Goal: Task Accomplishment & Management: Use online tool/utility

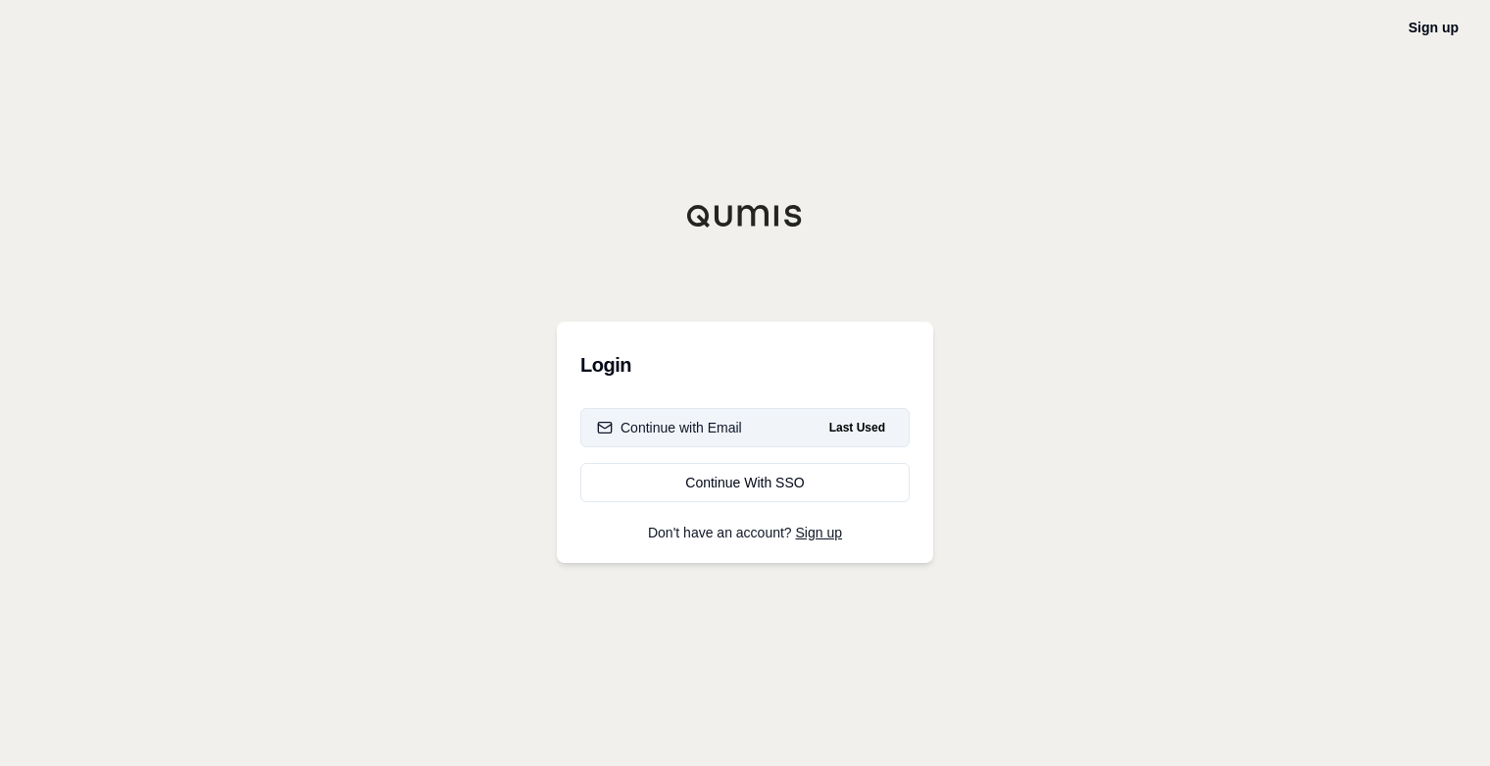
click at [709, 425] on div "Continue with Email" at bounding box center [669, 428] width 145 height 20
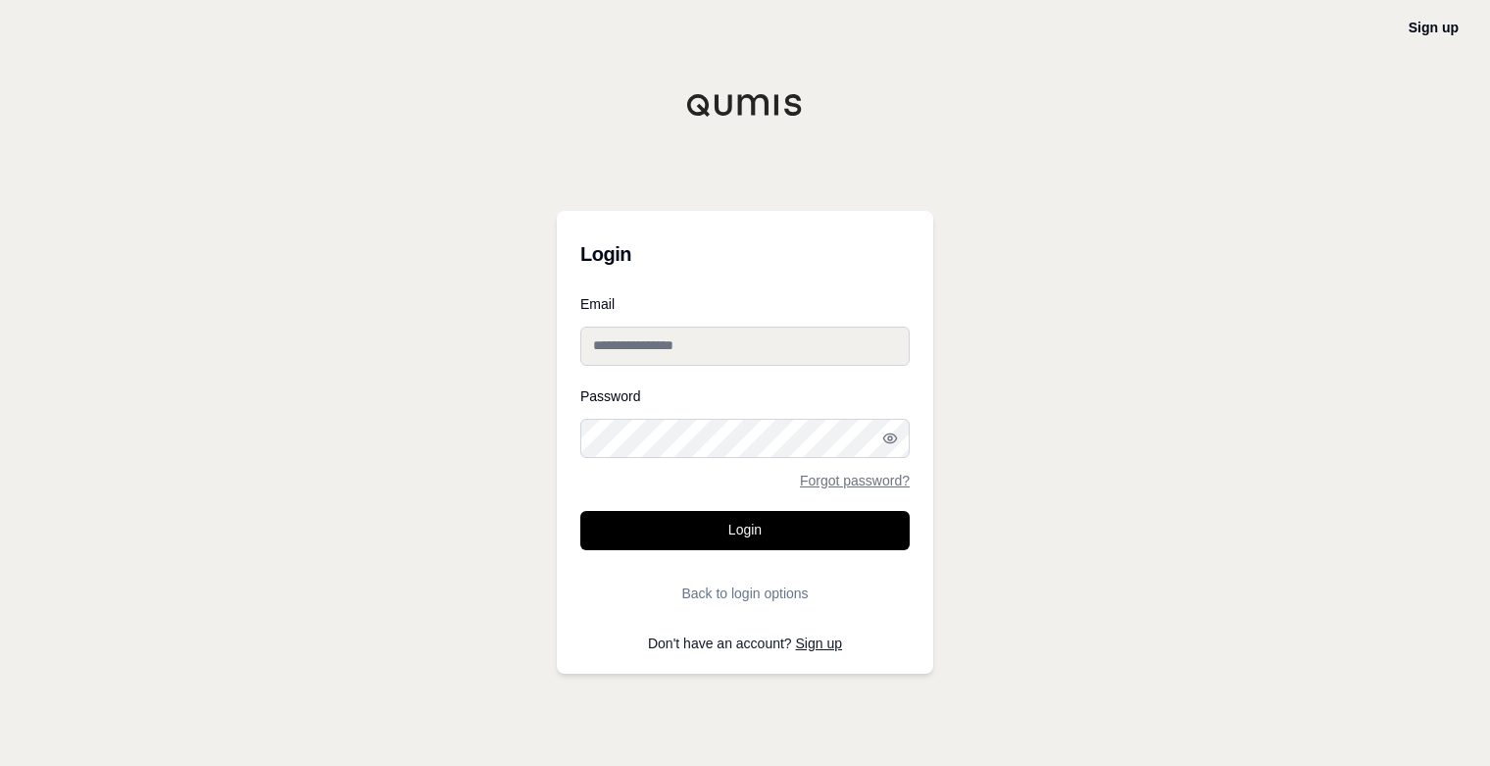
type input "**********"
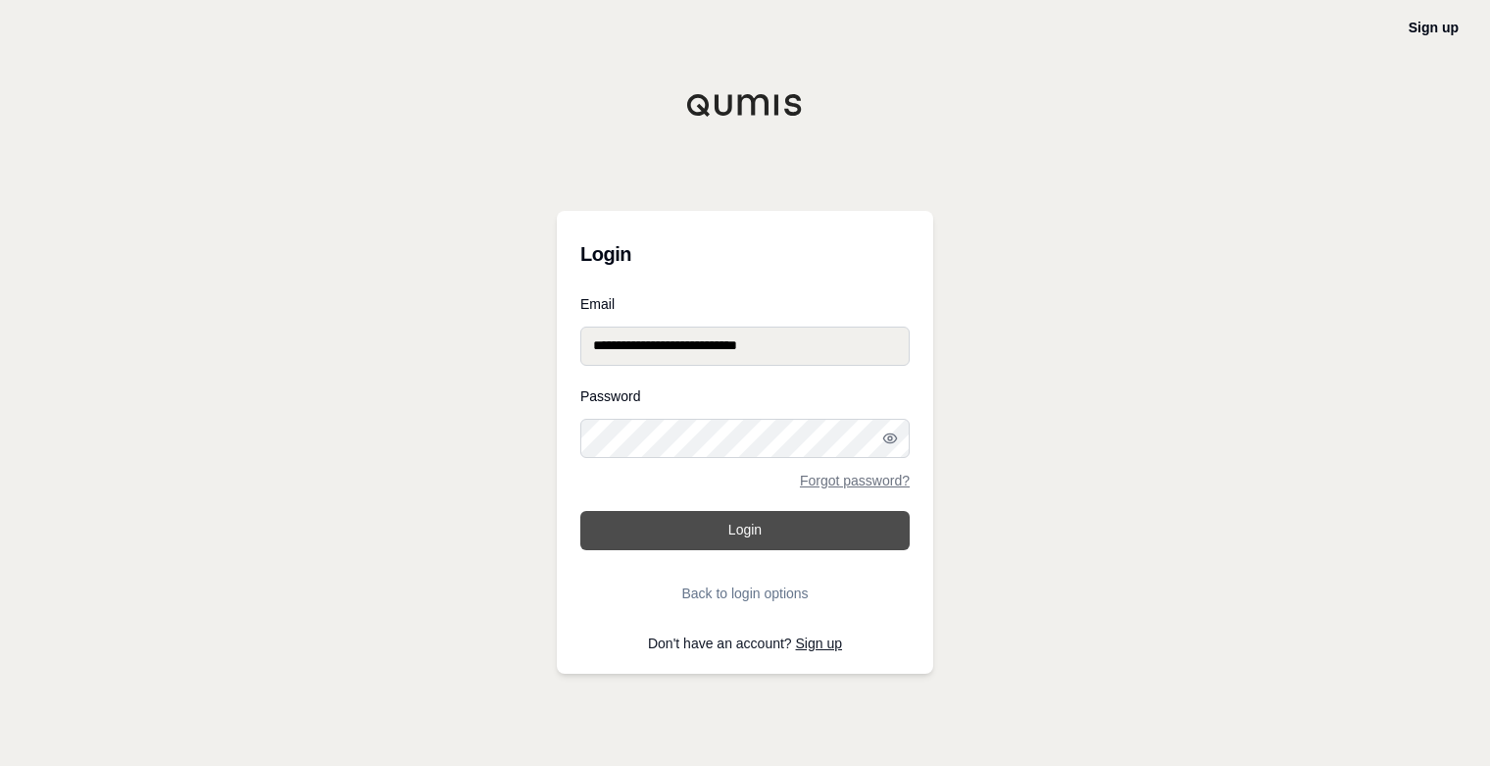
click at [751, 526] on button "Login" at bounding box center [744, 530] width 329 height 39
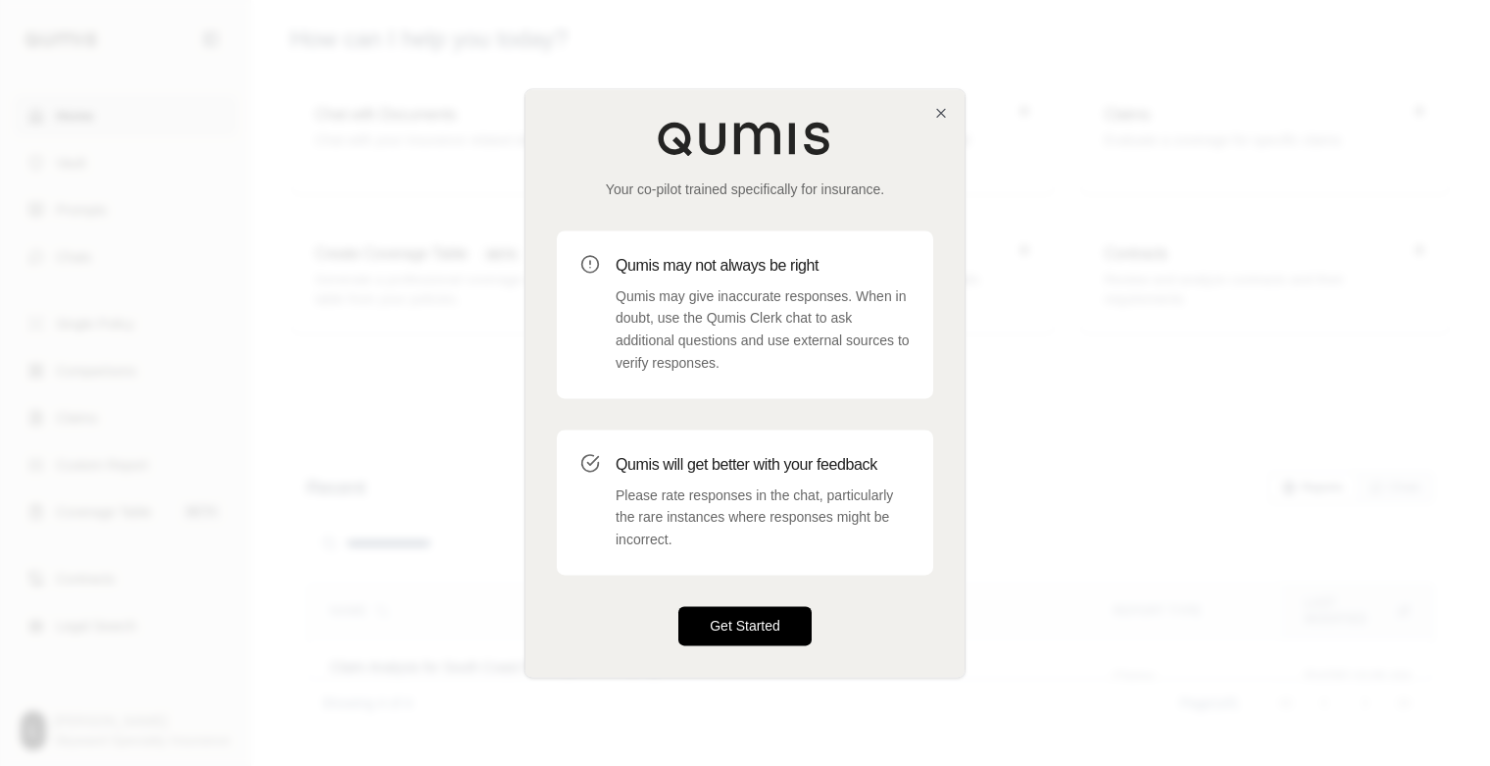
click at [752, 631] on button "Get Started" at bounding box center [744, 625] width 133 height 39
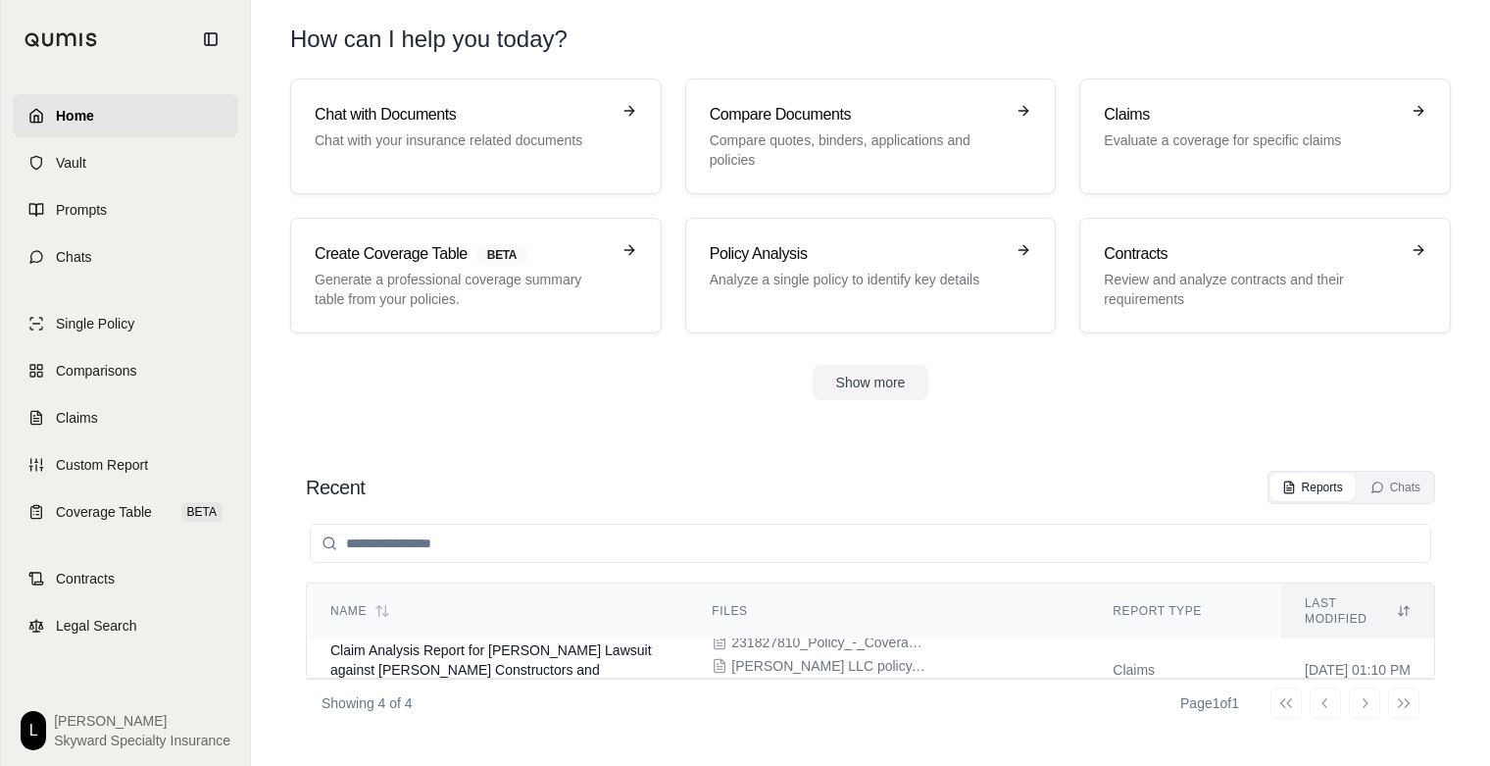
scroll to position [196, 0]
click at [1211, 141] on p "Evaluate a coverage for specific claims" at bounding box center [1251, 140] width 295 height 20
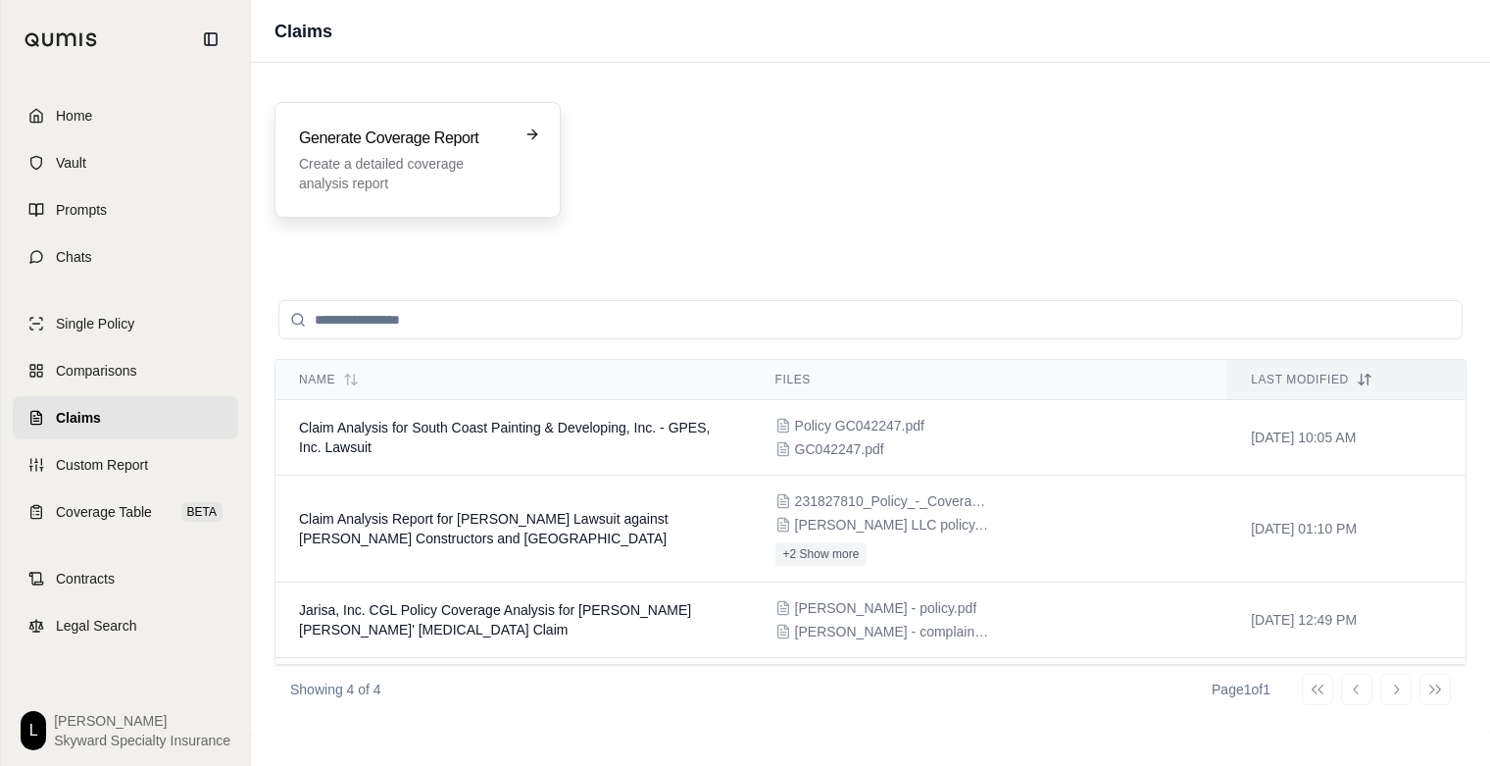
click at [470, 133] on h3 "Generate Coverage Report" at bounding box center [404, 138] width 210 height 24
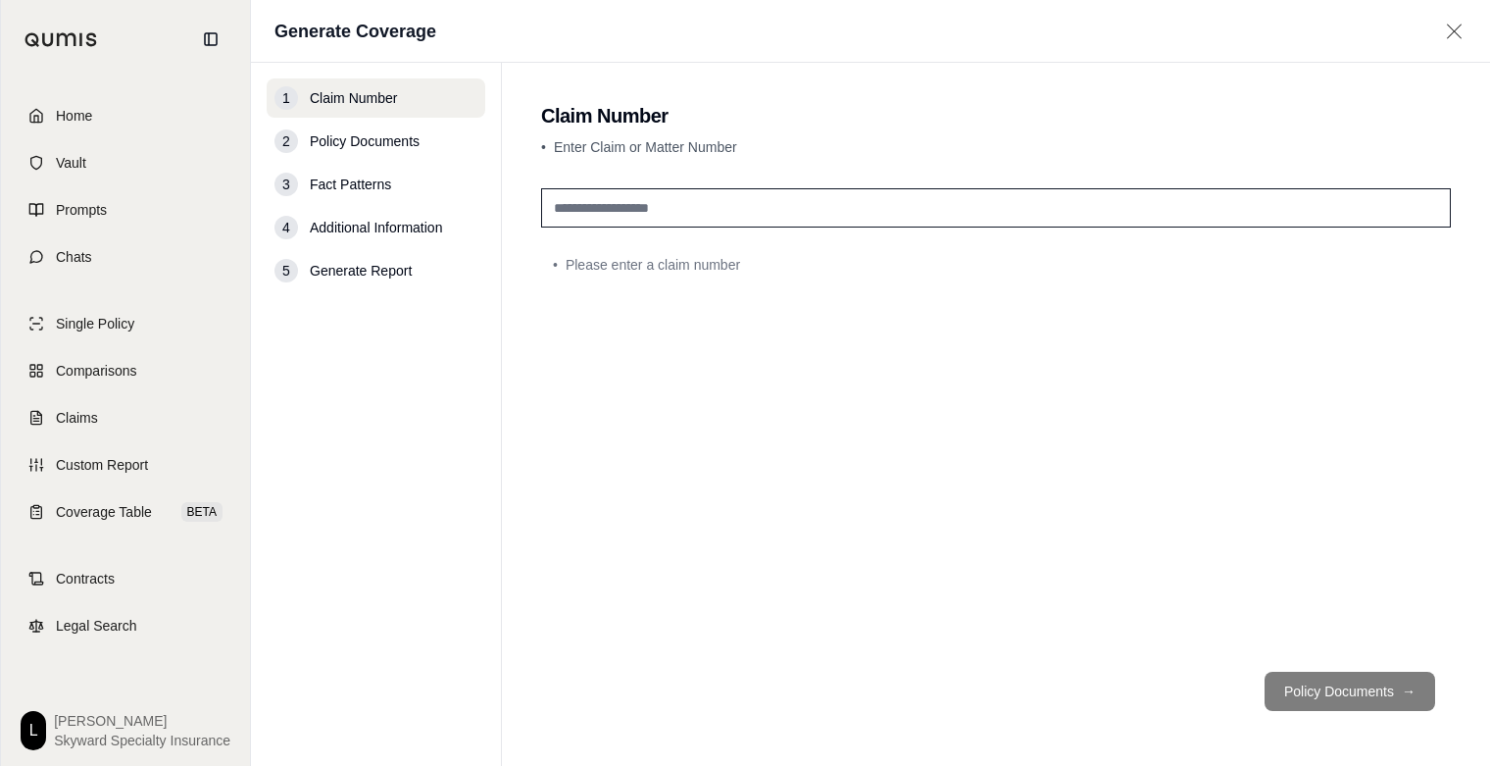
click at [661, 214] on input "text" at bounding box center [996, 207] width 910 height 39
click at [678, 210] on input "text" at bounding box center [996, 207] width 910 height 39
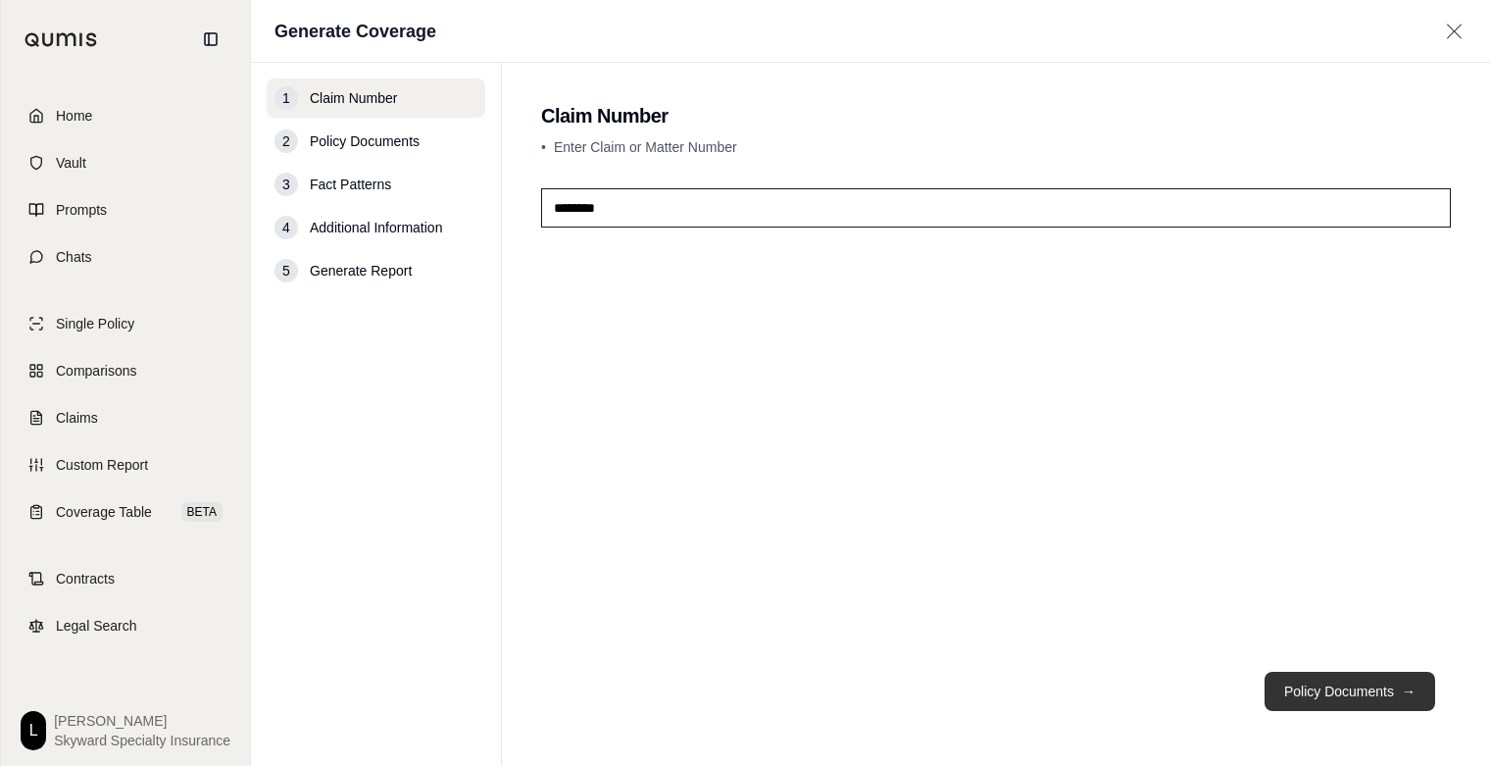
type input "********"
click at [1336, 692] on button "Policy Documents →" at bounding box center [1349, 690] width 171 height 39
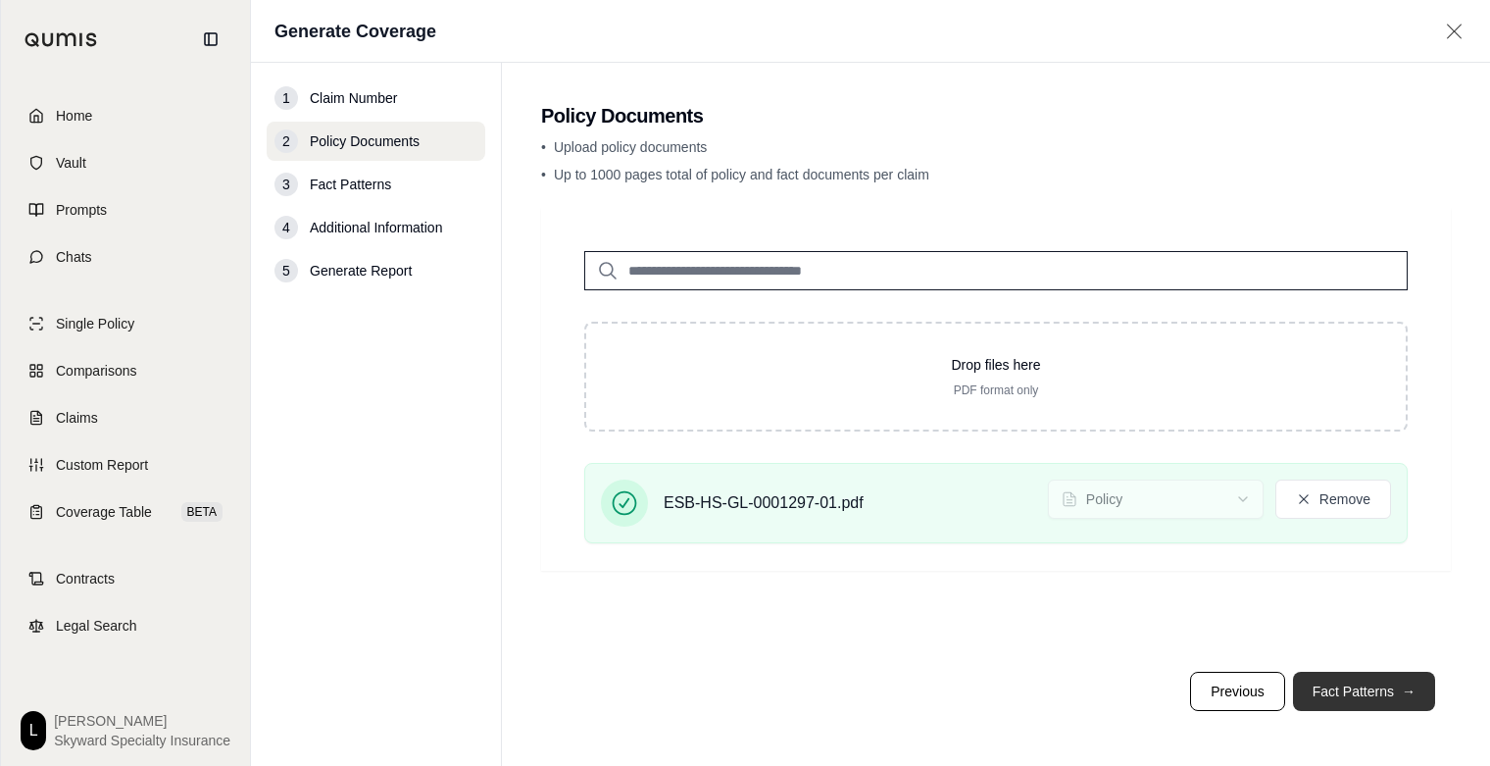
click at [1356, 688] on button "Fact Patterns →" at bounding box center [1364, 690] width 142 height 39
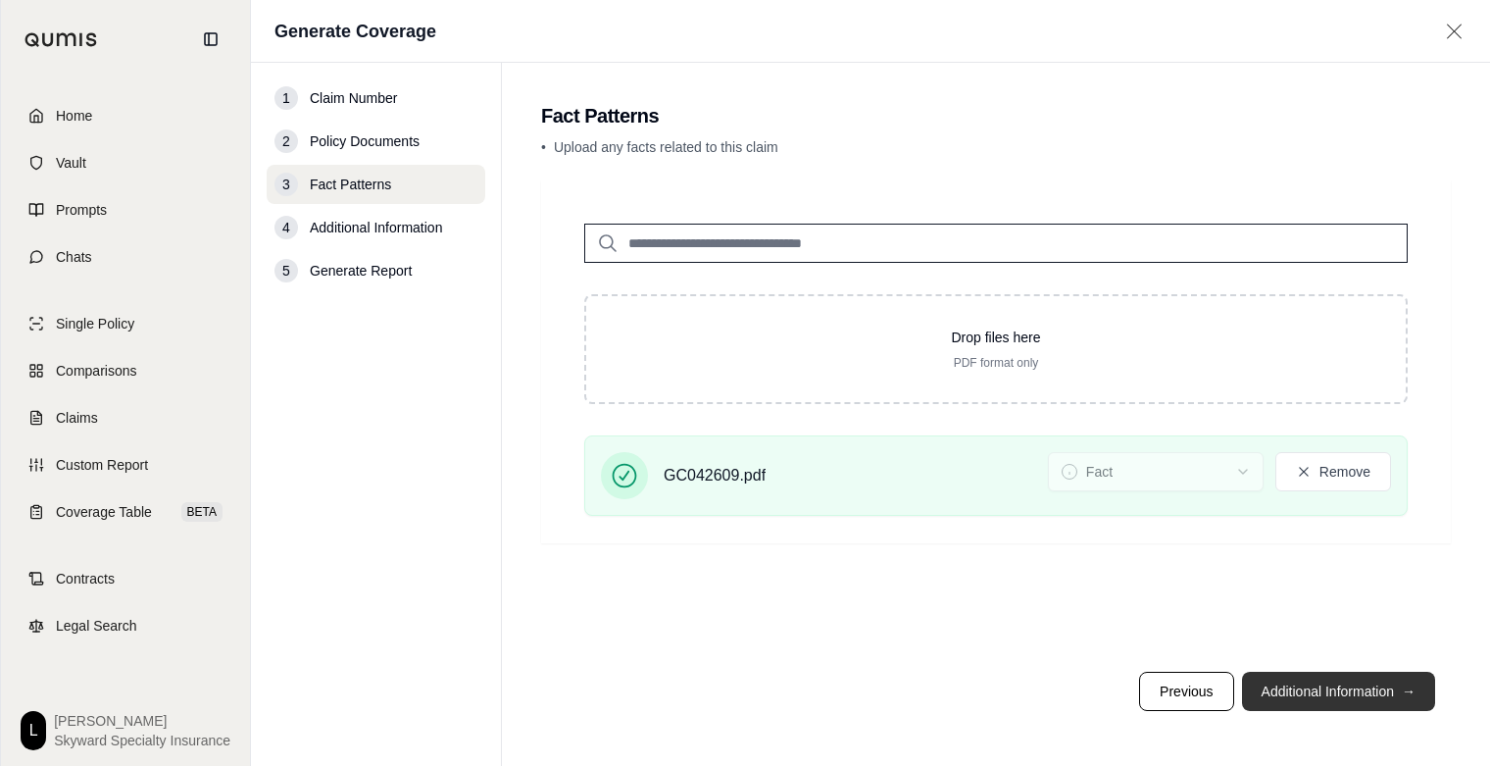
click at [1318, 695] on button "Additional Information →" at bounding box center [1338, 690] width 193 height 39
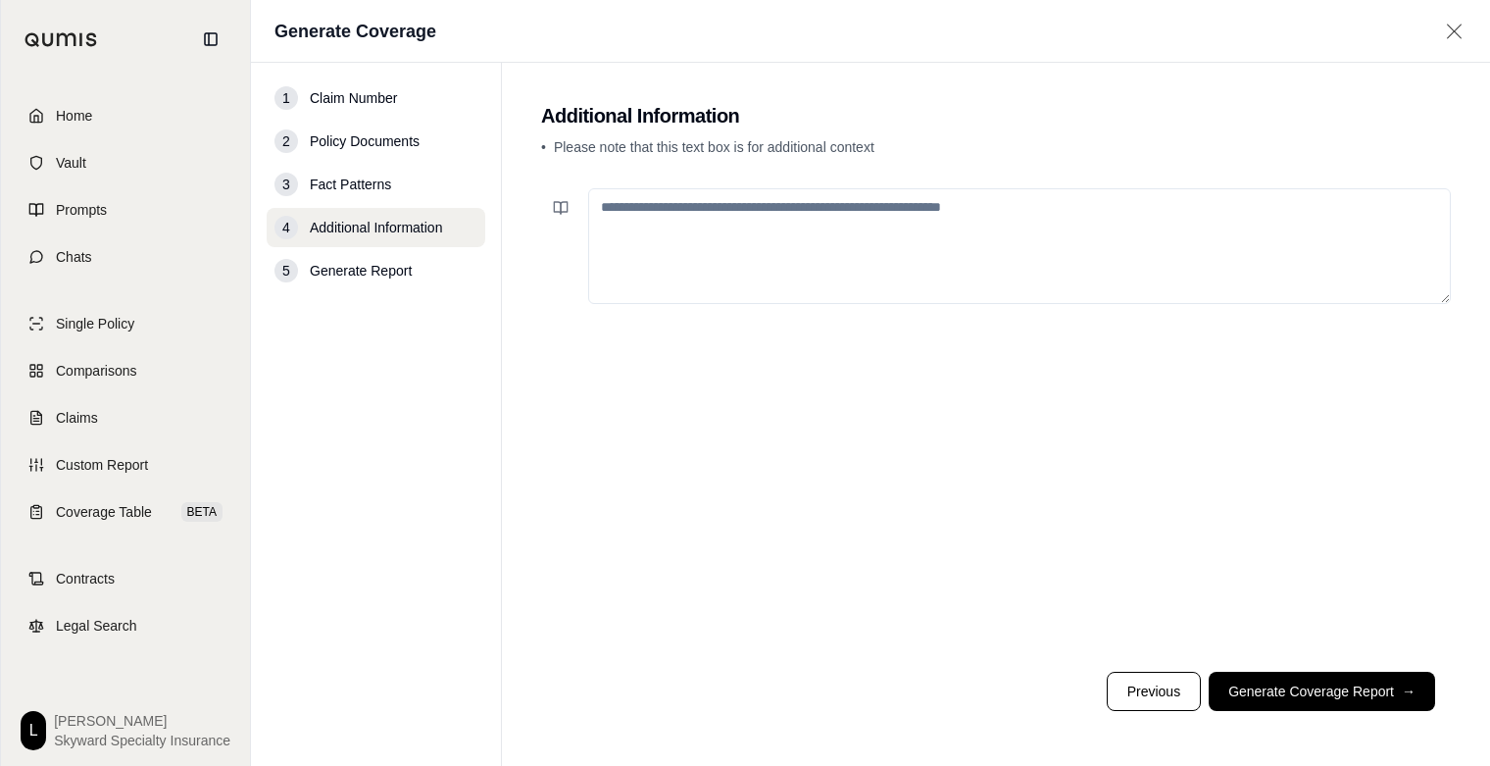
click at [692, 208] on textarea at bounding box center [1019, 246] width 863 height 116
paste textarea "**********"
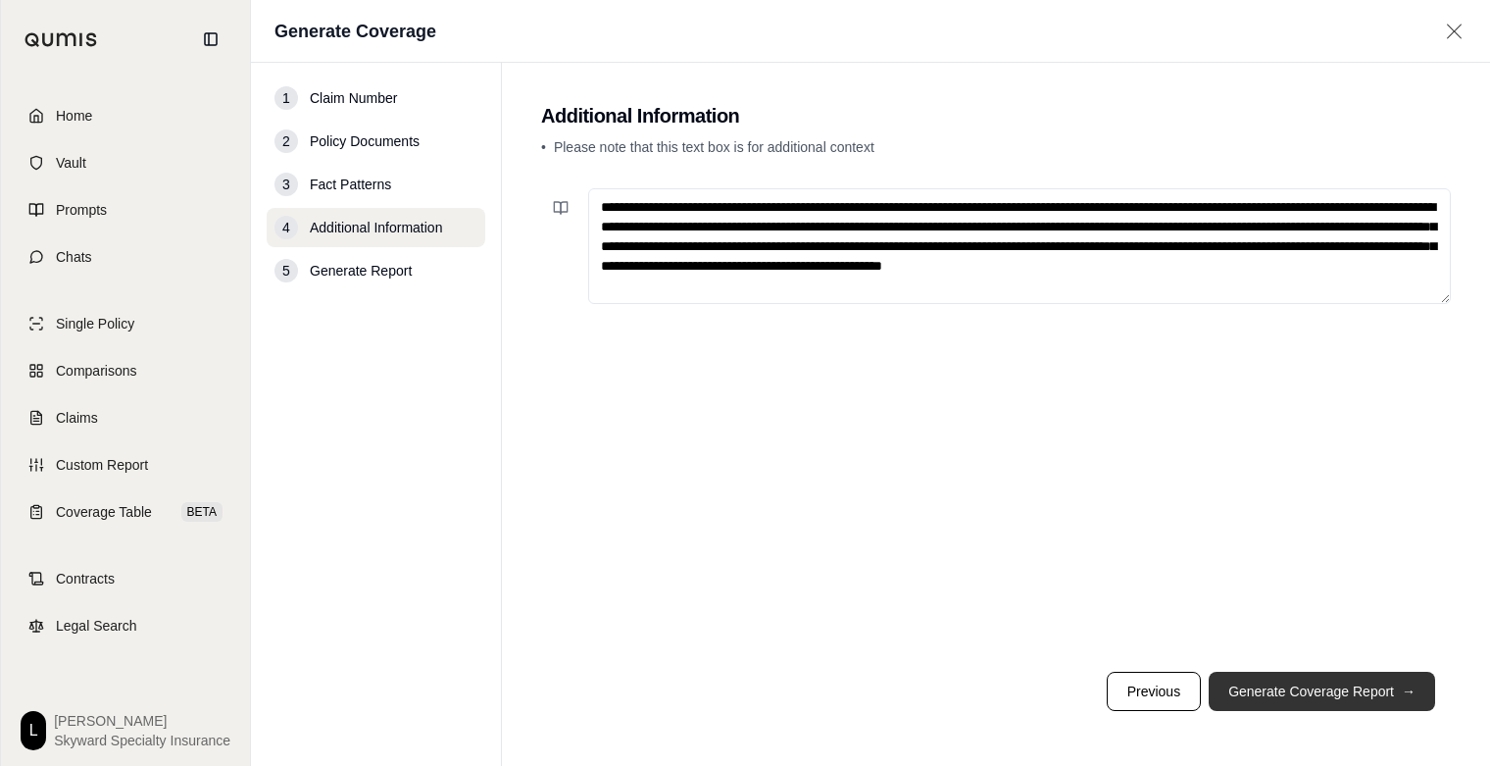
type textarea "**********"
click at [1281, 689] on button "Generate Coverage Report →" at bounding box center [1322, 690] width 226 height 39
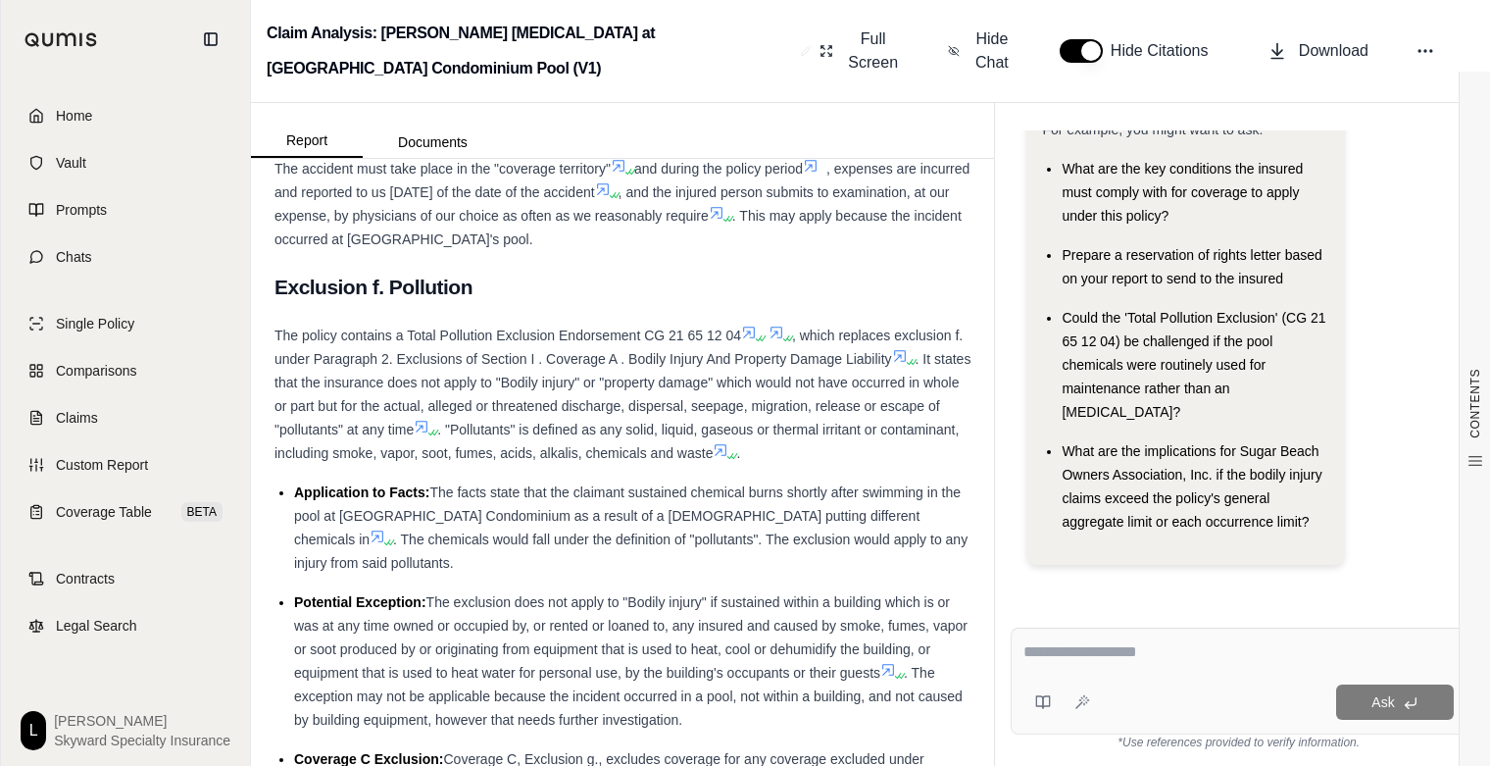
scroll to position [3431, 0]
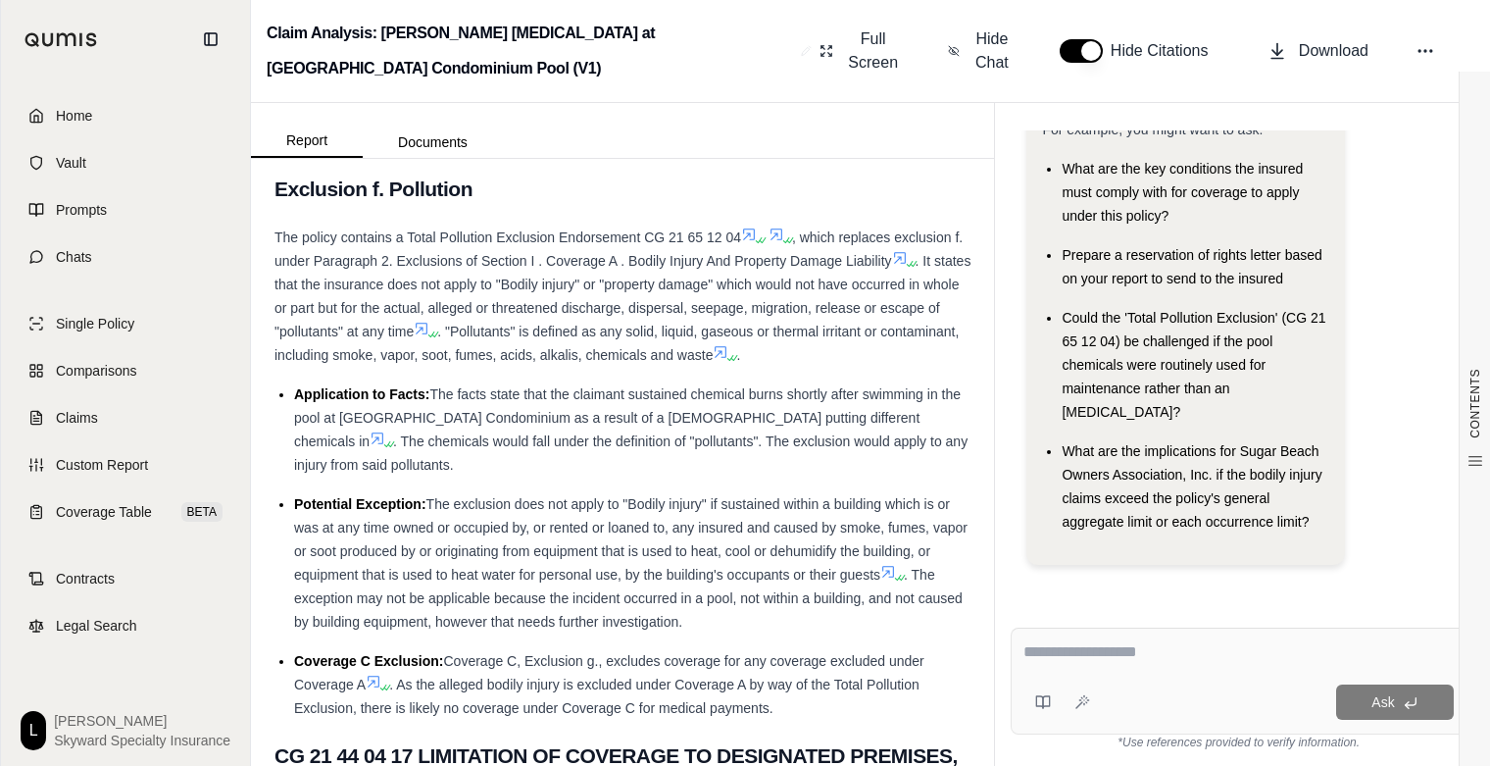
click at [1467, 19] on div "Claim Analysis: [PERSON_NAME] [MEDICAL_DATA] at [GEOGRAPHIC_DATA] Condominium P…" at bounding box center [870, 51] width 1239 height 103
click at [1273, 55] on icon at bounding box center [1277, 51] width 20 height 20
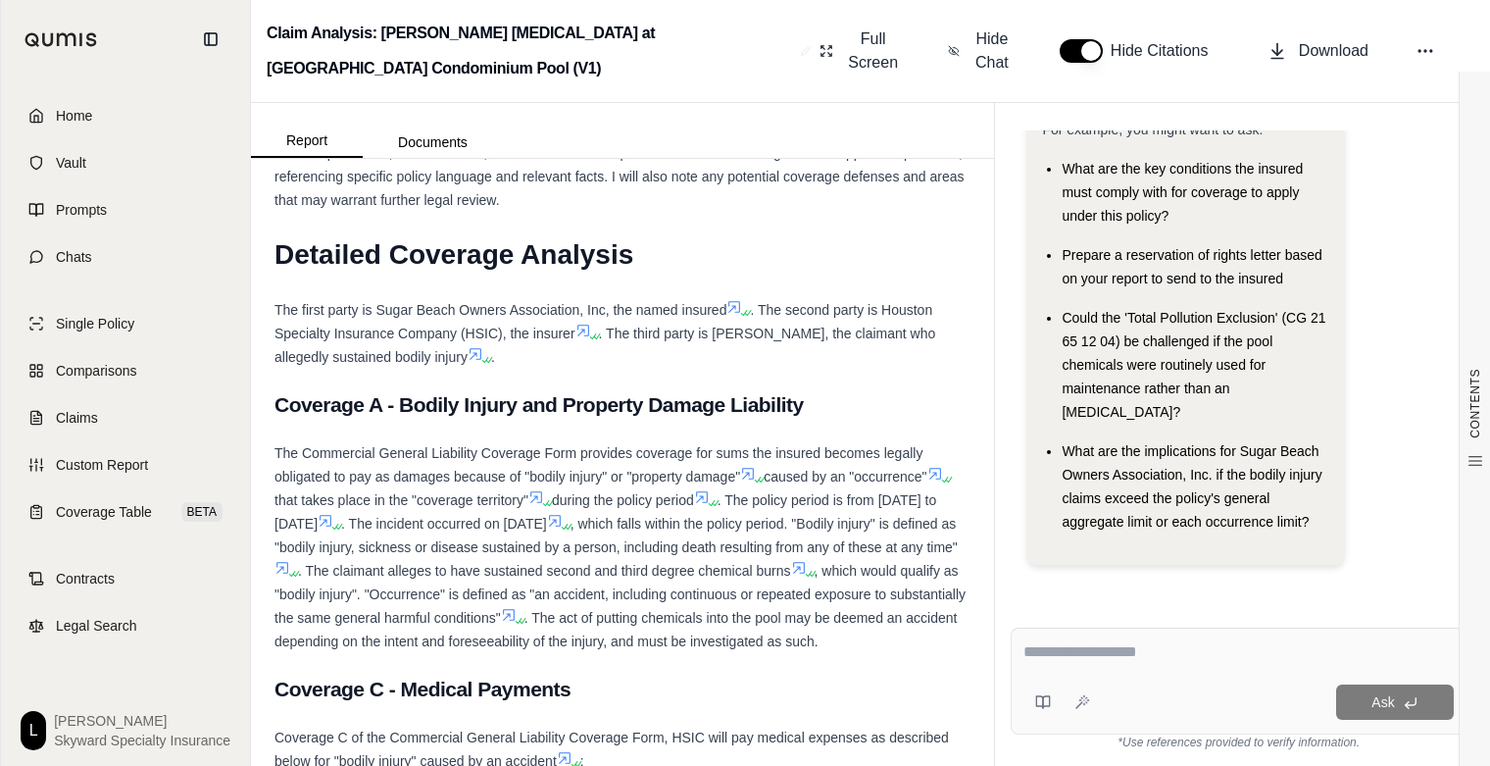
scroll to position [0, 0]
